Goal: Information Seeking & Learning: Learn about a topic

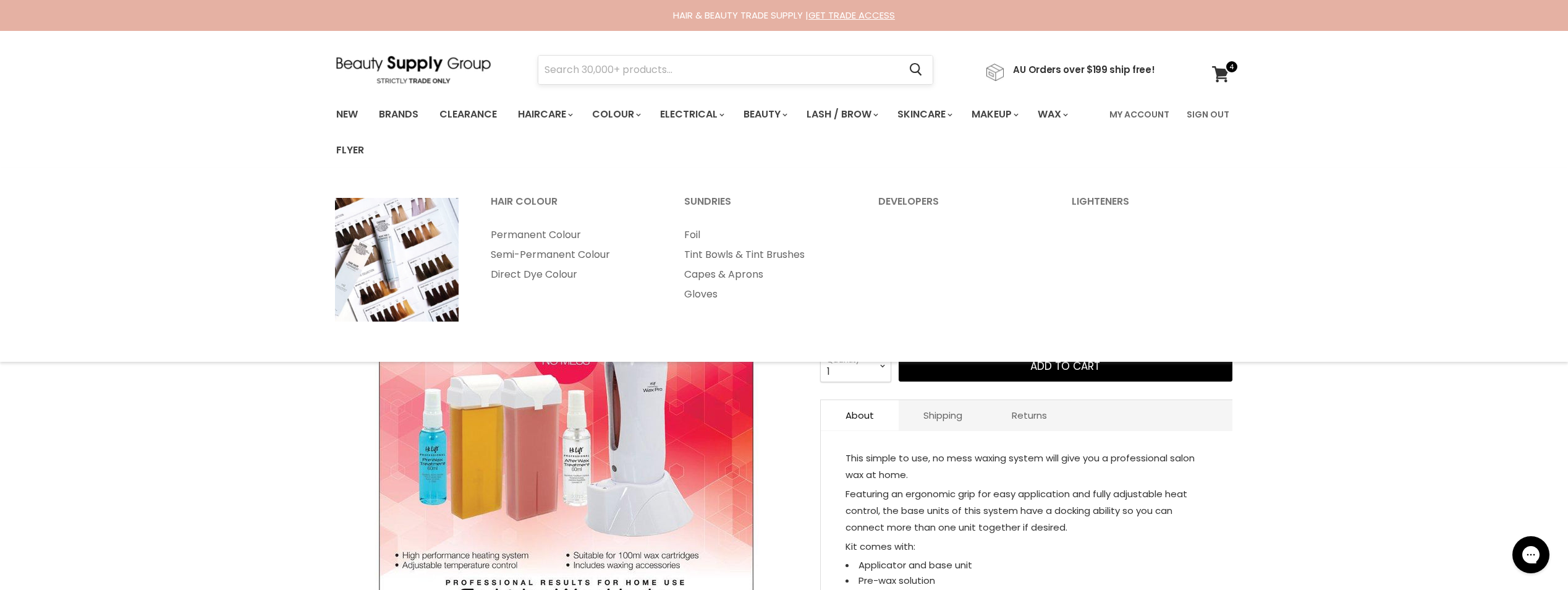
drag, startPoint x: 665, startPoint y: 84, endPoint x: 665, endPoint y: 72, distance: 12.0
click at [665, 84] on form "Cancel" at bounding box center [735, 70] width 396 height 30
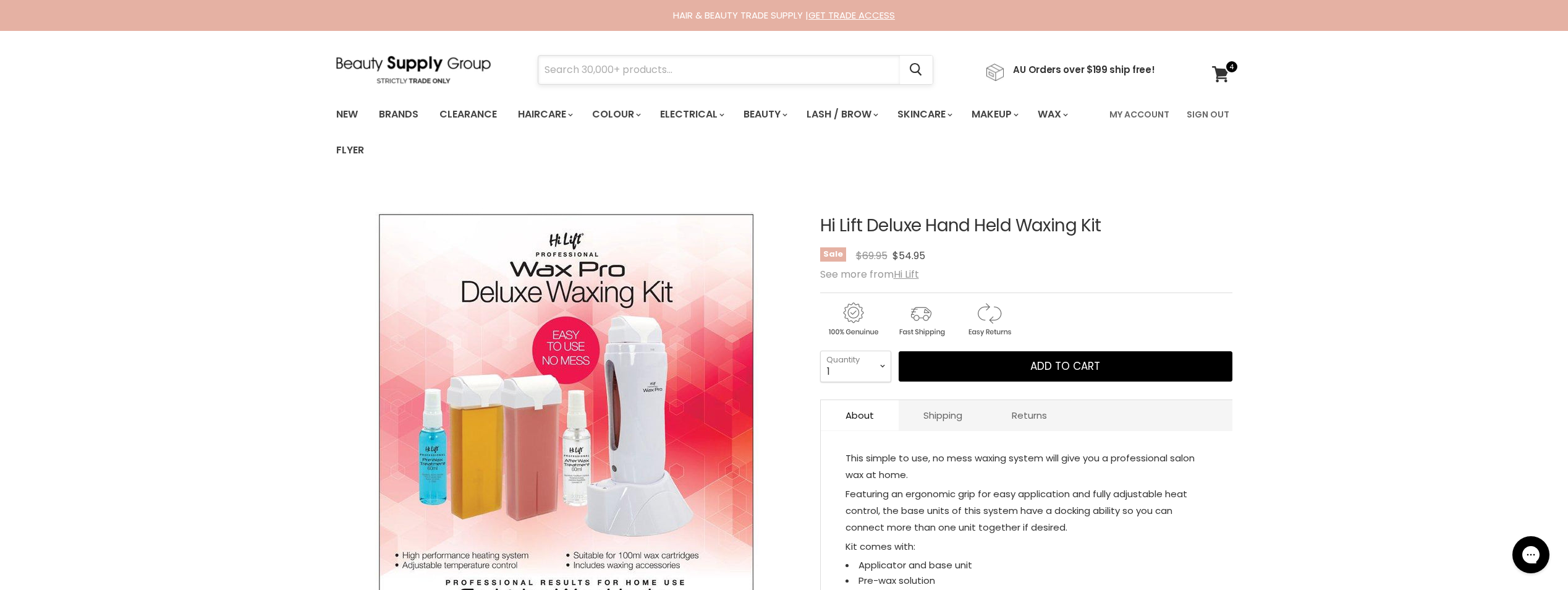
drag, startPoint x: 666, startPoint y: 73, endPoint x: 1006, endPoint y: 69, distance: 340.0
click at [669, 73] on input "Search" at bounding box center [719, 70] width 362 height 28
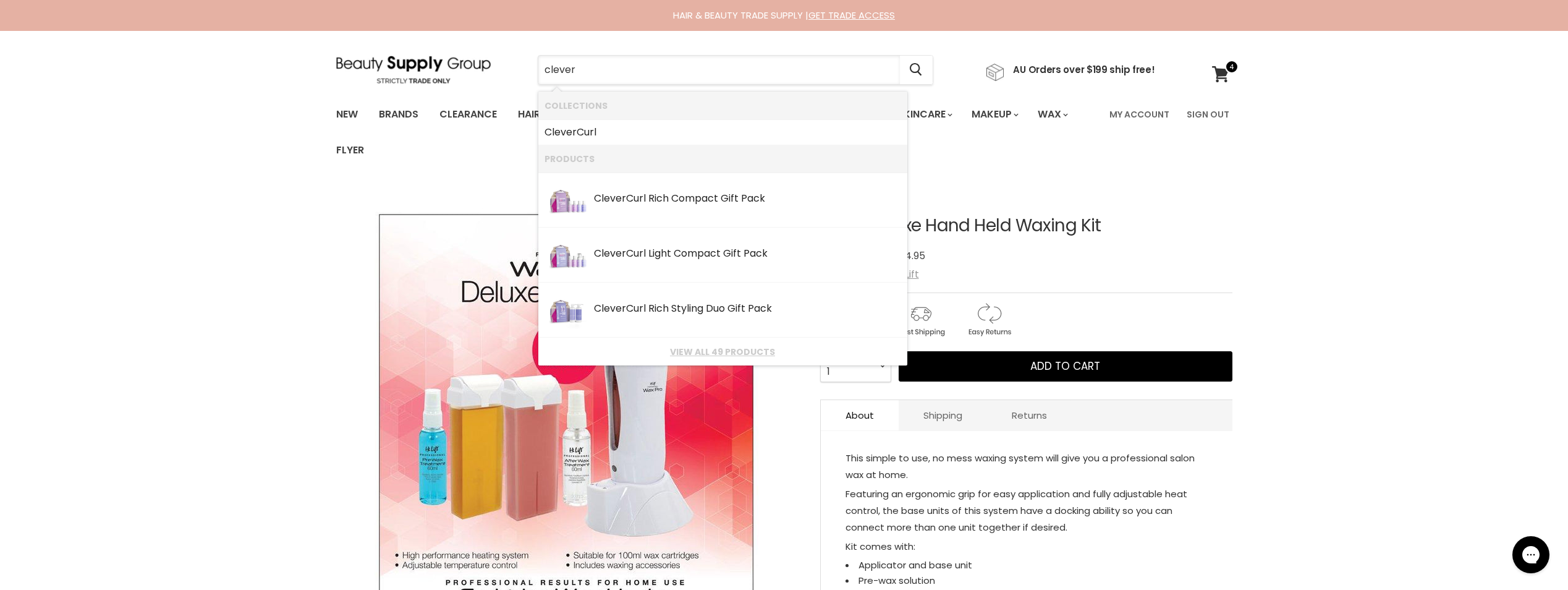
type input "Clever Curl"
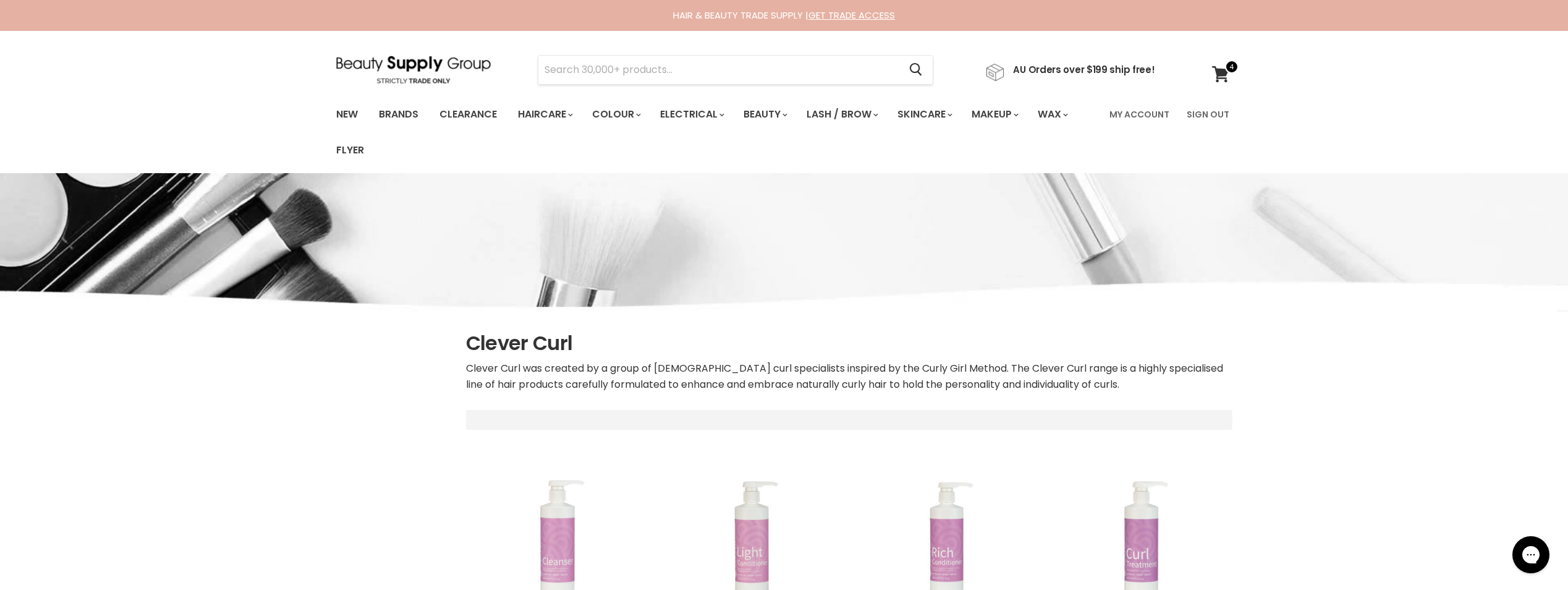
select select "manual"
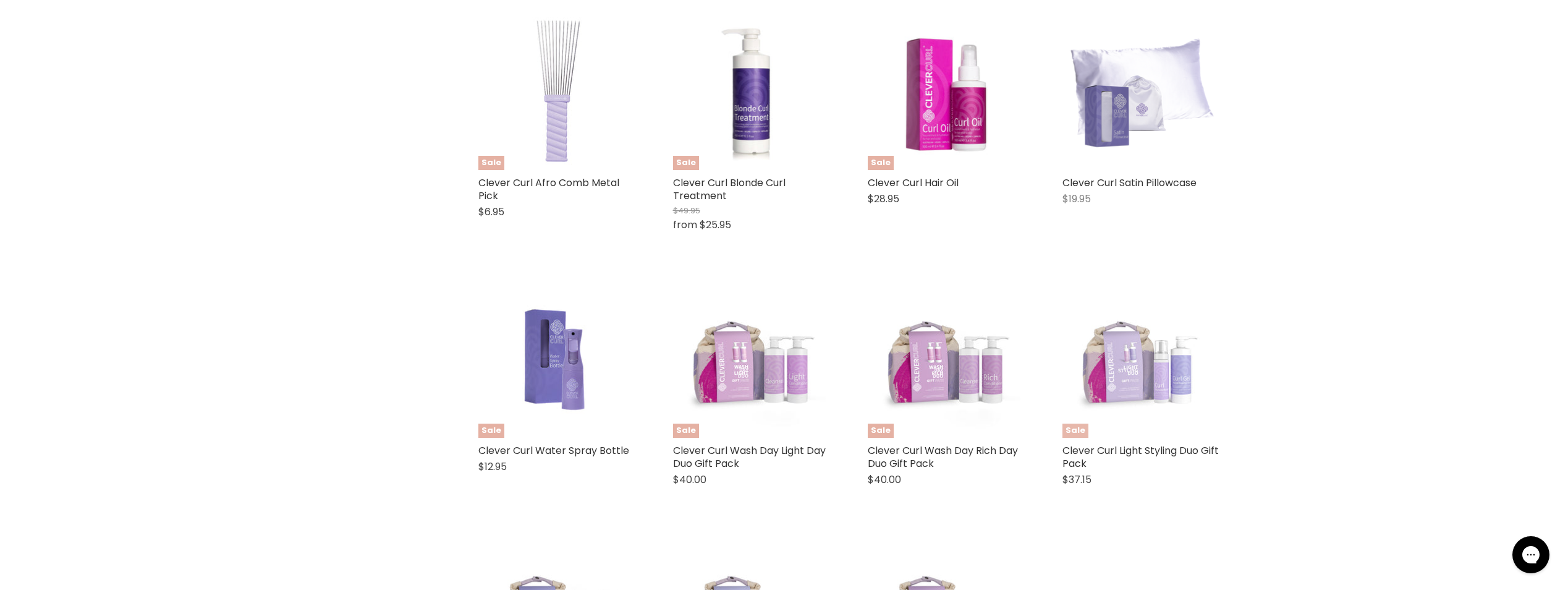
scroll to position [1237, 0]
